Goal: Obtain resource: Download file/media

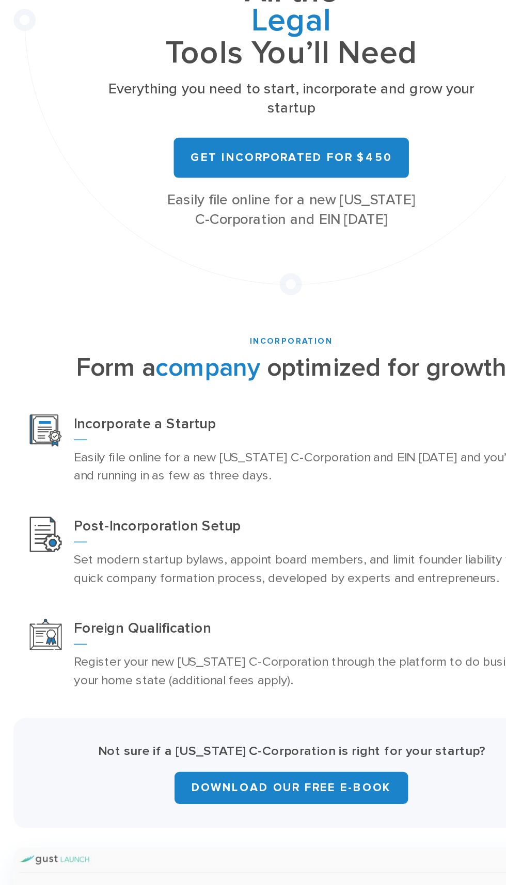
click at [248, 651] on link "Download Our Free E-Book" at bounding box center [253, 652] width 150 height 21
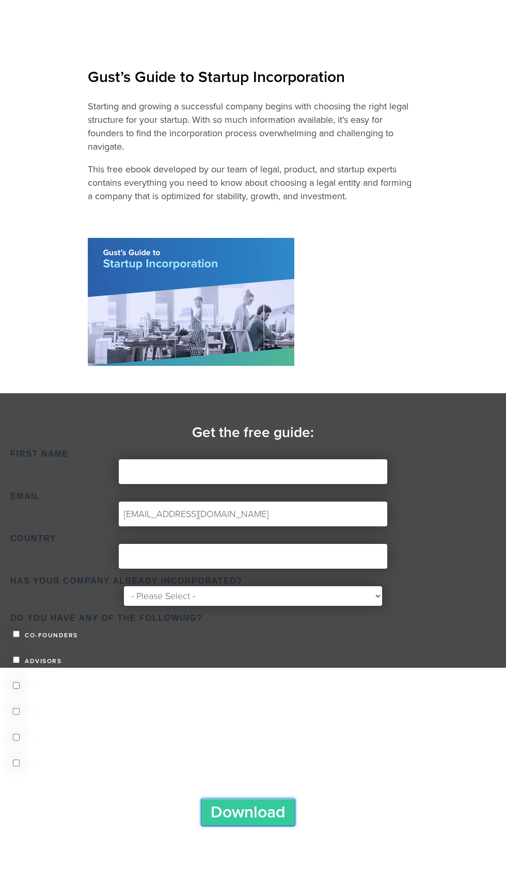
click at [267, 823] on input "Download" at bounding box center [248, 813] width 94 height 28
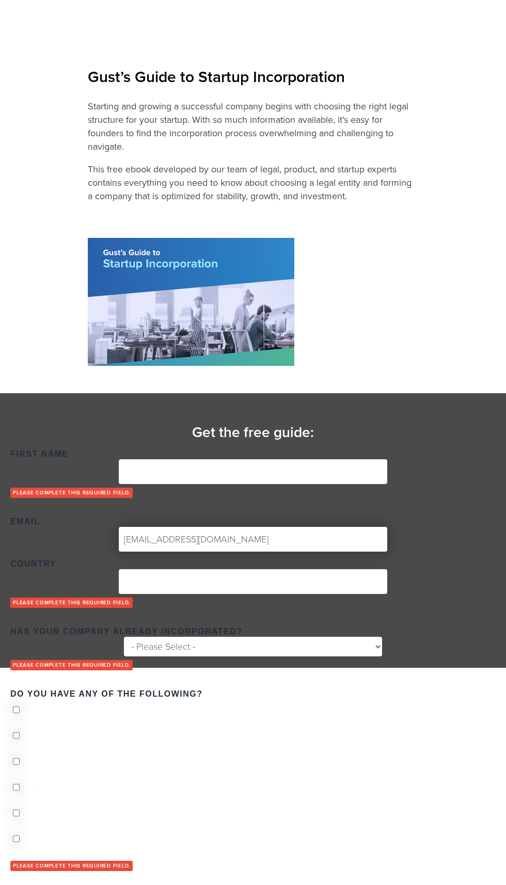
scroll to position [7, 0]
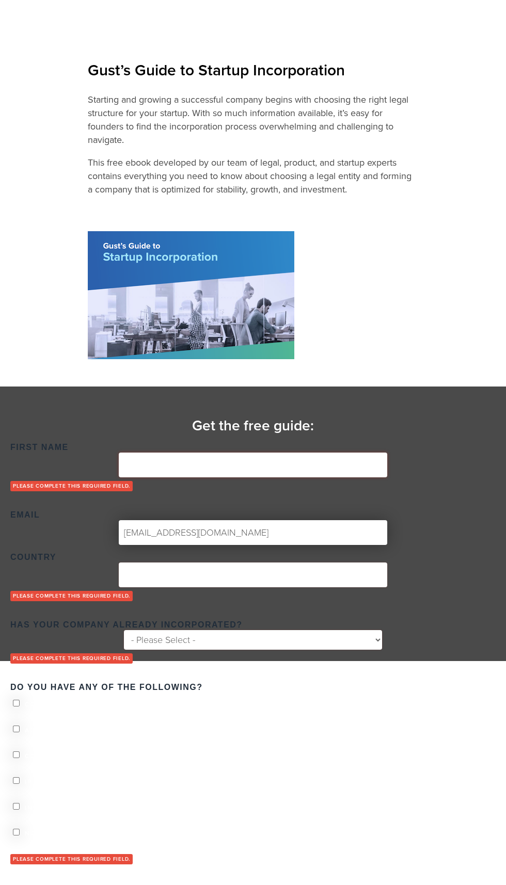
click at [278, 465] on input "First Name *" at bounding box center [253, 465] width 268 height 25
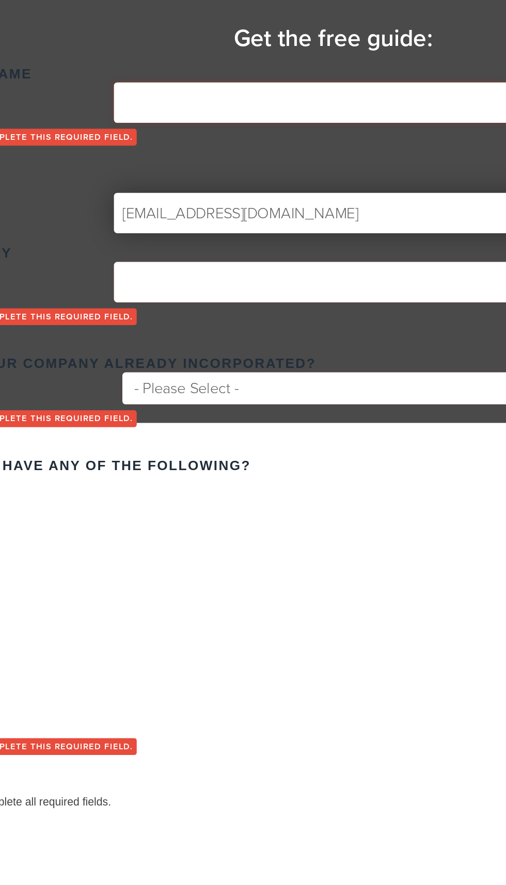
scroll to position [19, 0]
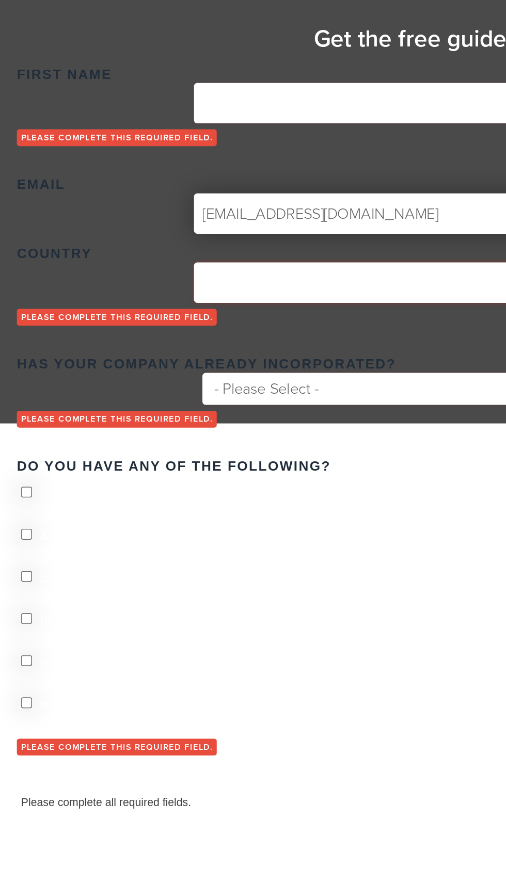
click at [171, 565] on input "Country *" at bounding box center [253, 563] width 268 height 25
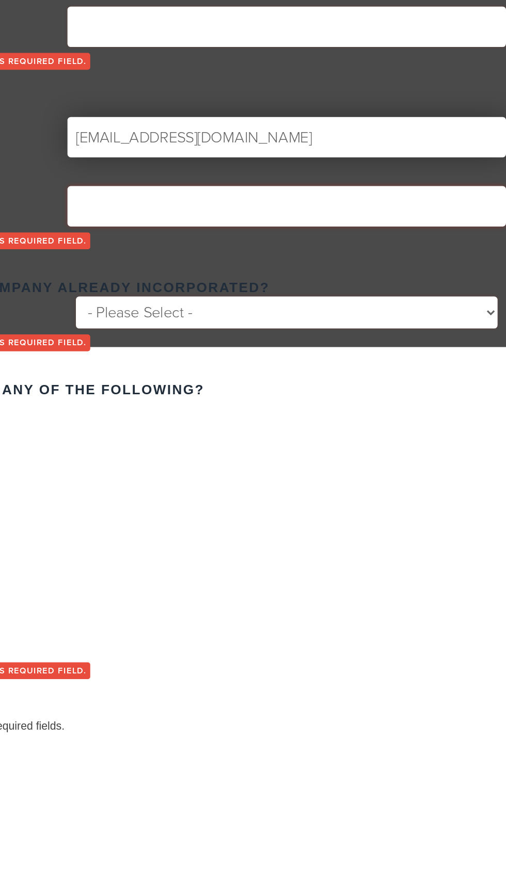
type input "Pakistan"
type input "mohammed"
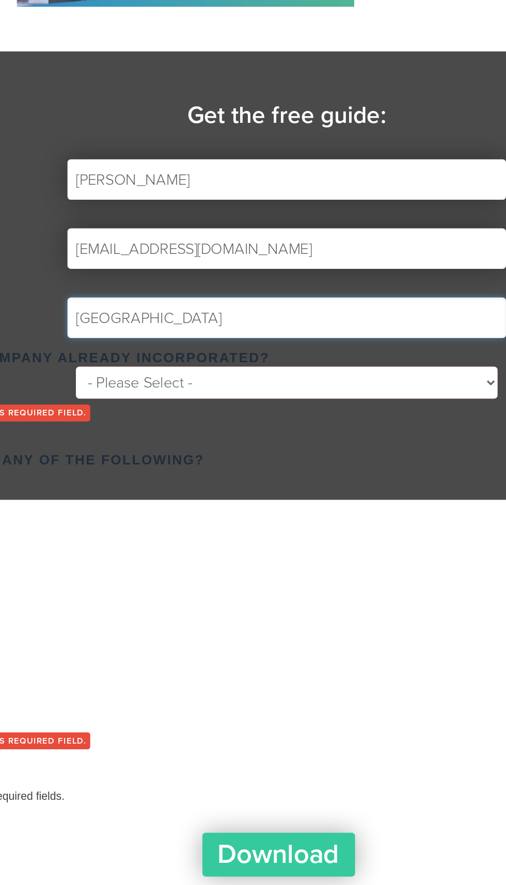
scroll to position [35, 0]
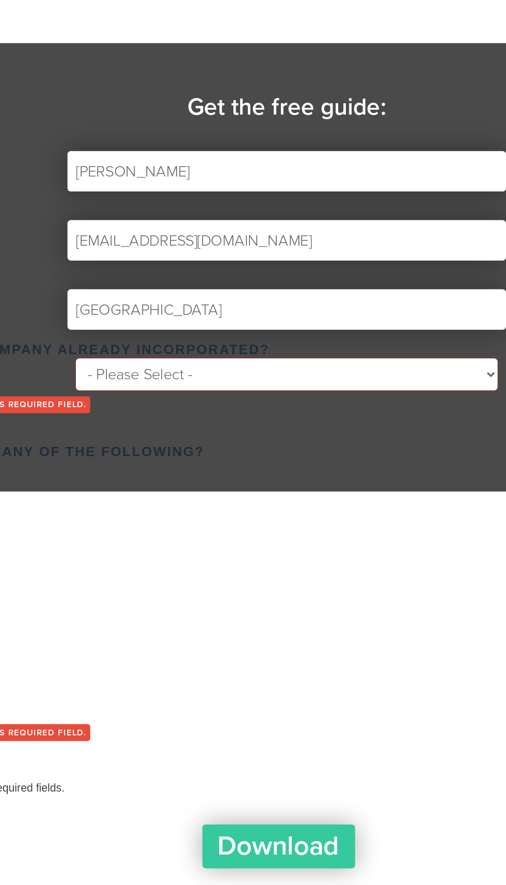
click at [318, 563] on select "- Please Select - Yes No" at bounding box center [253, 573] width 258 height 20
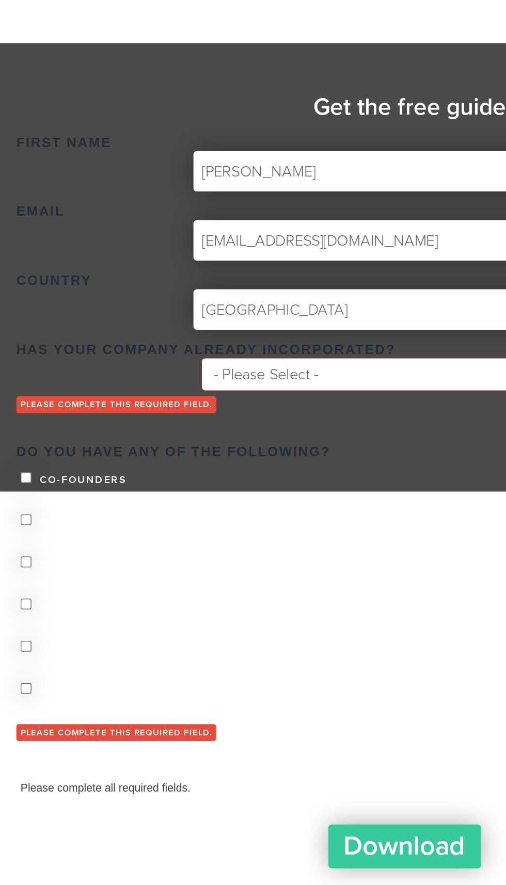
click at [252, 563] on select "- Please Select - Yes No" at bounding box center [253, 573] width 258 height 20
select select "Yes"
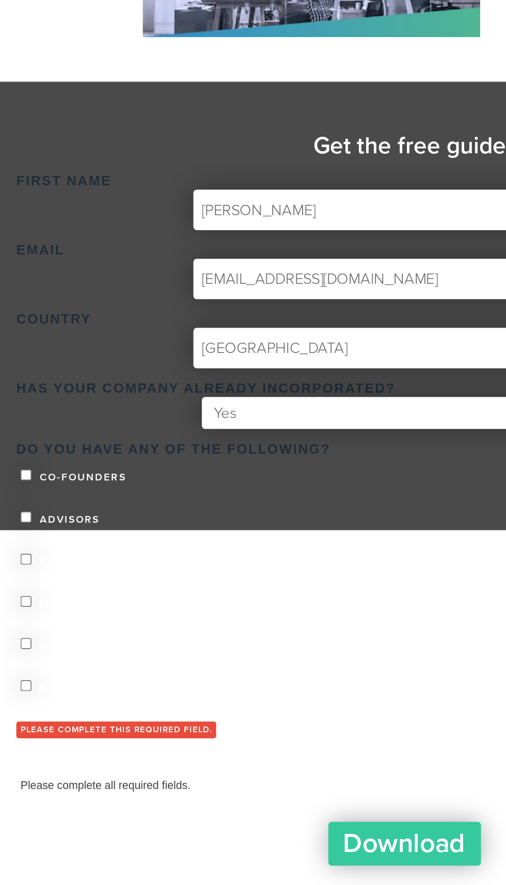
scroll to position [9, 0]
click at [51, 632] on span "Co-founders" at bounding box center [50, 635] width 56 height 6
click at [20, 631] on input "Co-founders" at bounding box center [16, 634] width 7 height 7
checkbox input "true"
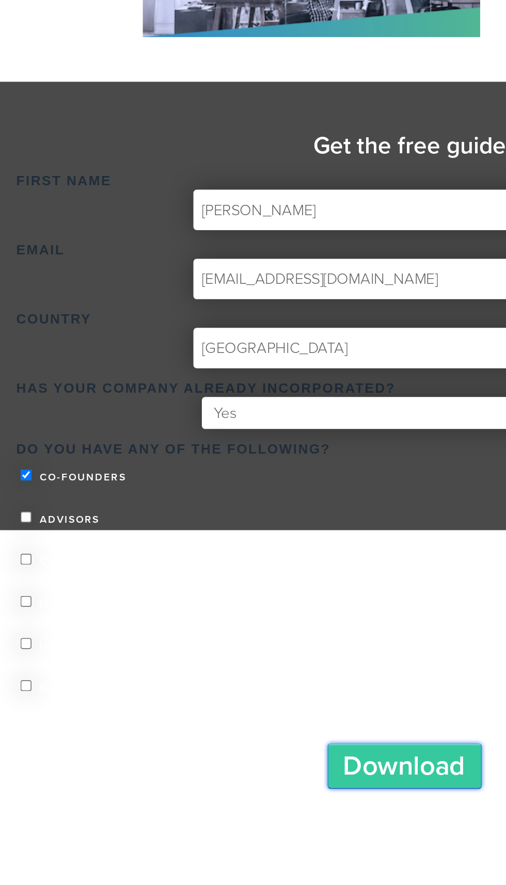
click at [258, 826] on input "Download" at bounding box center [248, 813] width 94 height 28
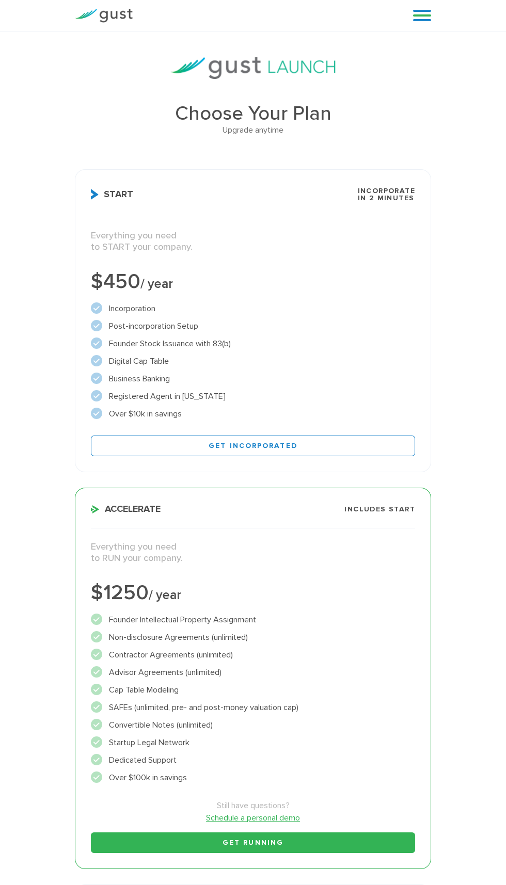
click at [155, 441] on link "Get Incorporated" at bounding box center [253, 446] width 324 height 21
